Goal: Transaction & Acquisition: Purchase product/service

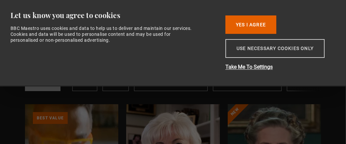
click at [265, 47] on button "Use necessary cookies only" at bounding box center [274, 48] width 99 height 19
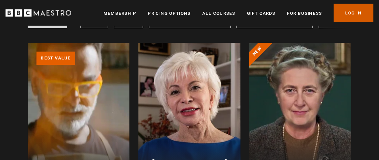
scroll to position [66, 0]
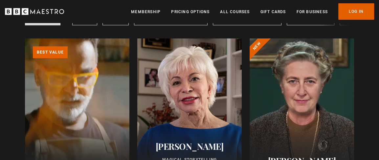
drag, startPoint x: 329, startPoint y: 5, endPoint x: 93, endPoint y: 13, distance: 235.9
click at [93, 13] on div "Menu Close Membership Pricing Options All Courses Gift Cards For business Alrea…" at bounding box center [189, 11] width 379 height 16
click at [231, 11] on link "All Courses" at bounding box center [235, 12] width 30 height 7
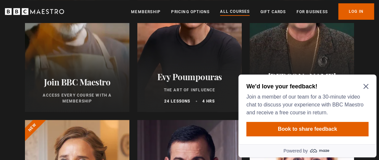
scroll to position [160, 0]
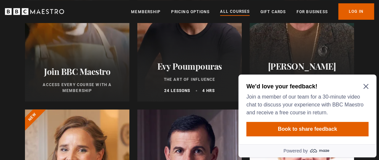
click at [365, 85] on icon "Close Maze Prompt" at bounding box center [365, 86] width 5 height 5
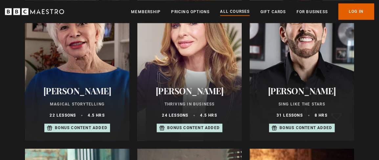
scroll to position [467, 0]
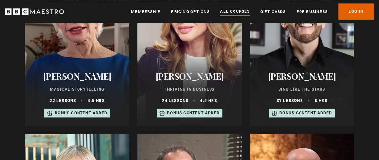
click at [65, 42] on div at bounding box center [77, 47] width 104 height 158
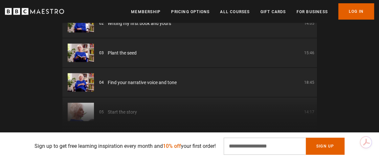
scroll to position [0, 428]
click at [240, 150] on input "Email Address" at bounding box center [265, 146] width 82 height 17
type input "**********"
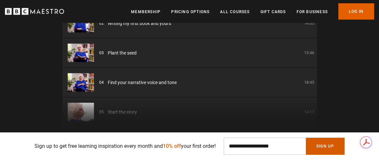
click at [326, 144] on button "Sign Up" at bounding box center [325, 146] width 39 height 17
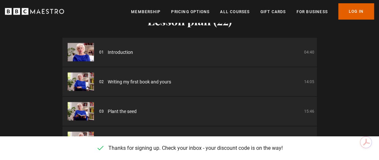
scroll to position [875, 0]
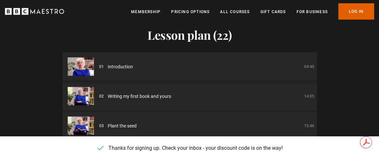
click at [81, 62] on img at bounding box center [81, 66] width 26 height 18
click at [123, 64] on span "Introduction" at bounding box center [120, 66] width 25 height 7
click at [82, 62] on img at bounding box center [81, 66] width 26 height 18
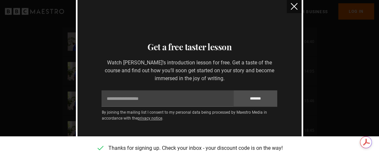
scroll to position [0, 784]
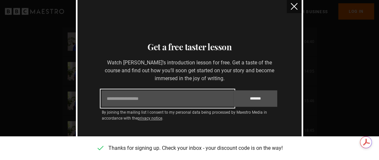
click at [116, 99] on input "Email" at bounding box center [167, 98] width 132 height 16
type input "**********"
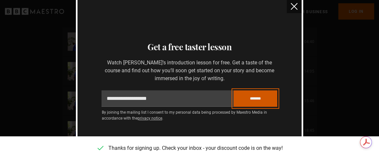
click at [254, 98] on input "*******" at bounding box center [255, 98] width 44 height 16
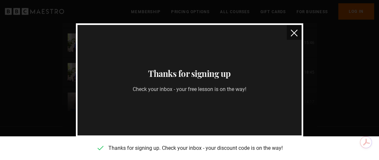
scroll to position [0, 856]
click at [326, 40] on div "**********" at bounding box center [189, 80] width 379 height 160
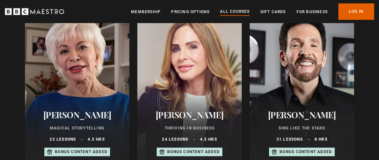
scroll to position [433, 0]
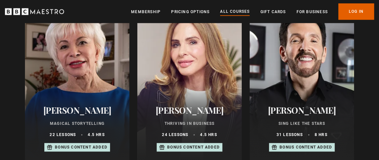
click at [70, 95] on div at bounding box center [77, 81] width 104 height 158
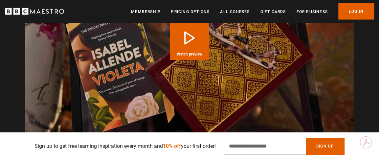
scroll to position [0, 214]
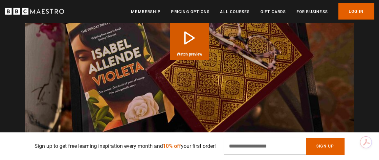
click at [193, 52] on span "Watch preview" at bounding box center [190, 54] width 26 height 4
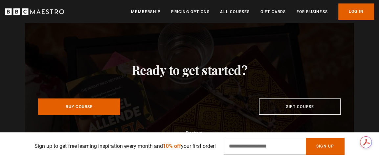
scroll to position [0, 1141]
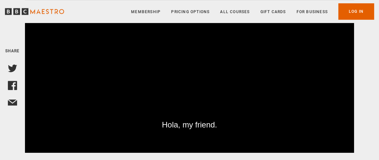
scroll to position [119, 0]
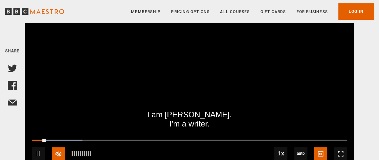
click at [56, 155] on span "Video Player" at bounding box center [58, 153] width 13 height 13
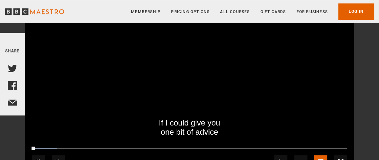
scroll to position [591, 0]
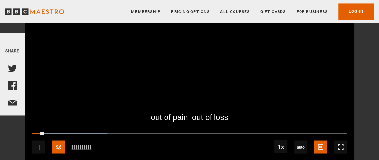
click at [62, 145] on span "Video Player" at bounding box center [58, 146] width 13 height 13
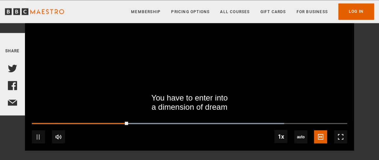
scroll to position [606, 0]
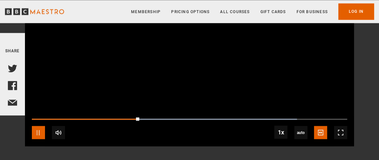
click at [38, 130] on span "Video Player" at bounding box center [38, 132] width 13 height 13
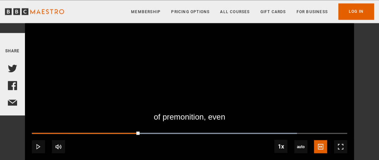
click at [239, 98] on video "Video Player" at bounding box center [189, 67] width 329 height 185
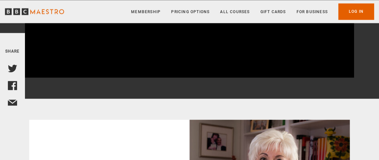
scroll to position [640, 0]
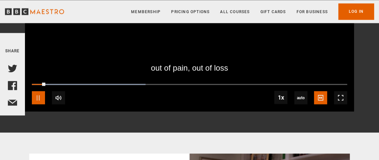
click at [36, 95] on span "Video Player" at bounding box center [38, 97] width 13 height 13
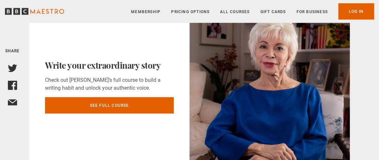
scroll to position [834, 0]
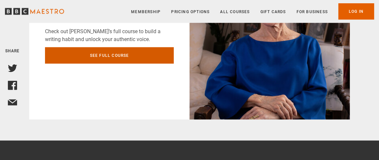
click at [100, 55] on link "See full course" at bounding box center [109, 55] width 129 height 16
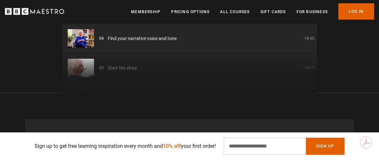
scroll to position [0, 143]
click at [314, 88] on div "01 Introduction 04:40 02 Writing my first book and yours 14:05 03 Plant the see…" at bounding box center [189, 14] width 254 height 158
click at [315, 88] on div "01 Introduction 04:40 02 Writing my first book and yours 14:05 03 Plant the see…" at bounding box center [189, 14] width 254 height 158
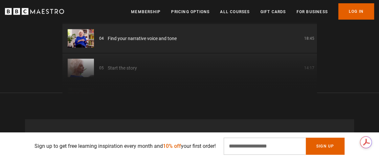
click at [315, 88] on div "01 Introduction 04:40 02 Writing my first book and yours 14:05 03 Plant the see…" at bounding box center [189, 14] width 254 height 158
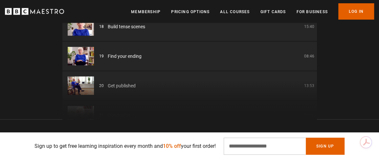
scroll to position [967, 0]
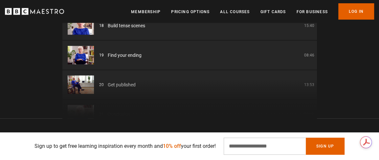
drag, startPoint x: 315, startPoint y: 95, endPoint x: 316, endPoint y: 105, distance: 10.3
click at [316, 105] on div "01 Introduction 04:40 02 Writing my first book and yours 14:05 03 Plant the see…" at bounding box center [189, 40] width 254 height 158
click at [186, 11] on link "Pricing Options" at bounding box center [190, 12] width 38 height 7
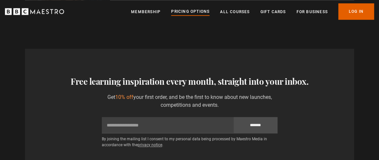
scroll to position [292, 0]
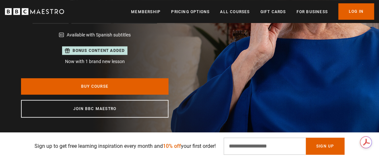
scroll to position [146, 0]
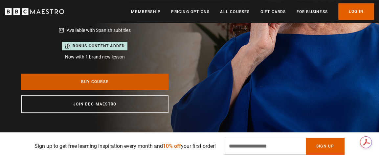
click at [101, 83] on link "Buy Course" at bounding box center [94, 82] width 147 height 16
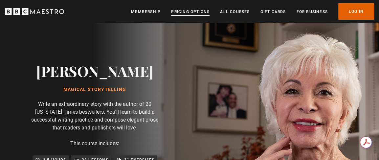
click at [192, 10] on link "Pricing Options" at bounding box center [190, 12] width 38 height 7
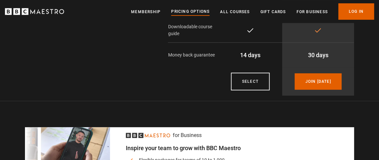
scroll to position [146, 0]
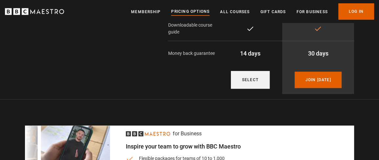
click at [252, 76] on link "Select" at bounding box center [250, 80] width 39 height 18
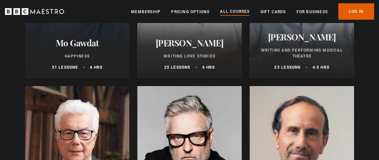
scroll to position [1357, 0]
